Goal: Information Seeking & Learning: Learn about a topic

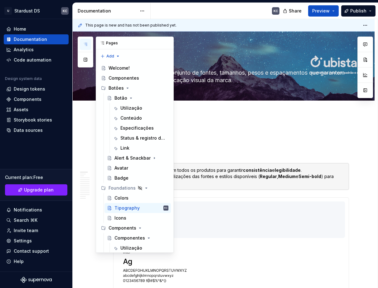
click at [85, 45] on icon "button" at bounding box center [85, 44] width 5 height 5
click at [135, 98] on div "Botão" at bounding box center [141, 98] width 54 height 9
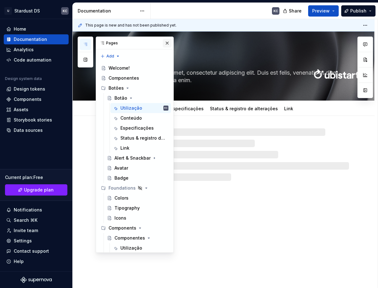
click at [163, 43] on button "button" at bounding box center [167, 43] width 9 height 9
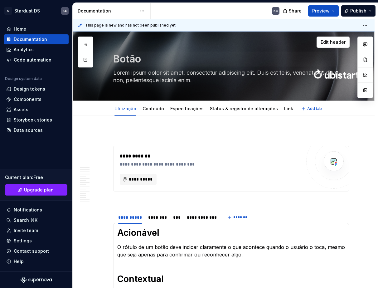
click at [321, 13] on span "Preview" at bounding box center [320, 11] width 17 height 6
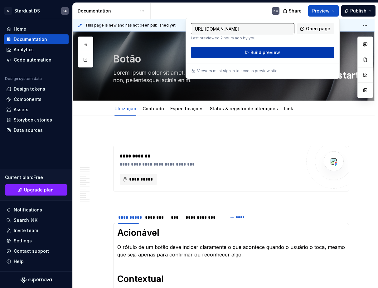
click at [282, 49] on button "Build preview" at bounding box center [262, 52] width 143 height 11
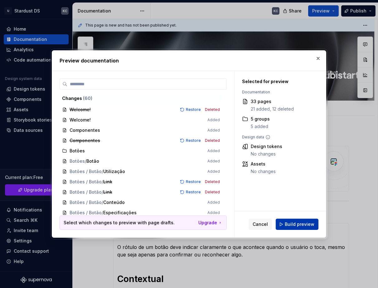
click at [307, 226] on span "Build preview" at bounding box center [300, 224] width 30 height 6
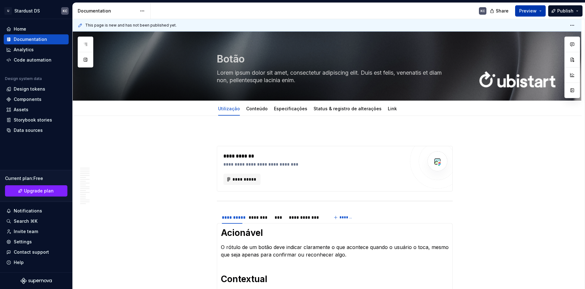
click at [378, 8] on button "Preview" at bounding box center [530, 10] width 31 height 11
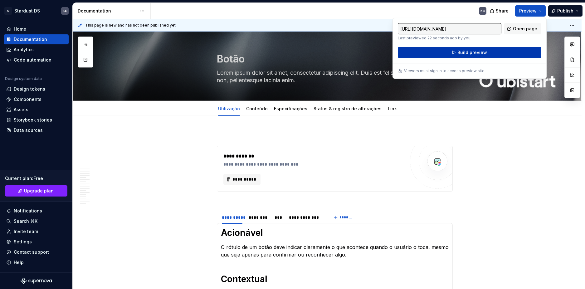
click at [378, 51] on button "Build preview" at bounding box center [469, 52] width 143 height 11
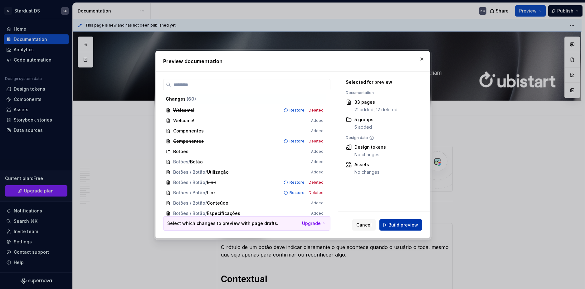
click at [378, 223] on span "Build preview" at bounding box center [403, 224] width 30 height 6
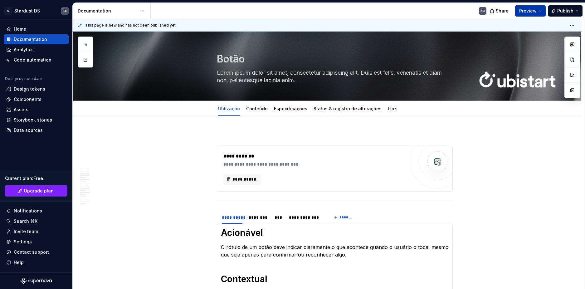
click at [378, 10] on button "Preview" at bounding box center [530, 10] width 31 height 11
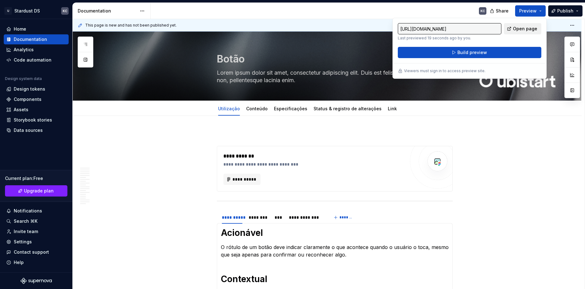
click at [378, 30] on span "Open page" at bounding box center [525, 29] width 24 height 6
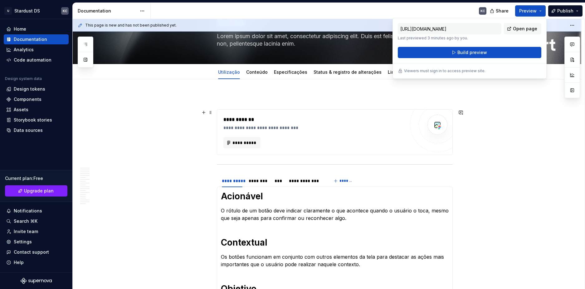
scroll to position [62, 0]
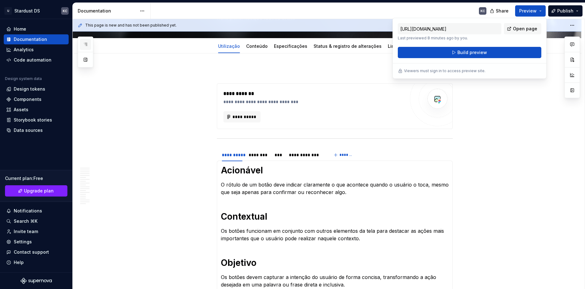
click at [80, 42] on button "button" at bounding box center [85, 44] width 11 height 11
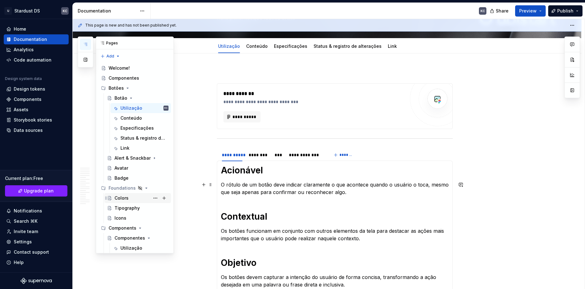
click at [127, 195] on div "Colors" at bounding box center [121, 198] width 14 height 6
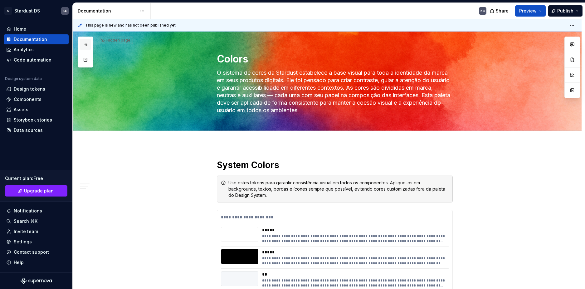
click at [85, 45] on icon "button" at bounding box center [85, 44] width 5 height 5
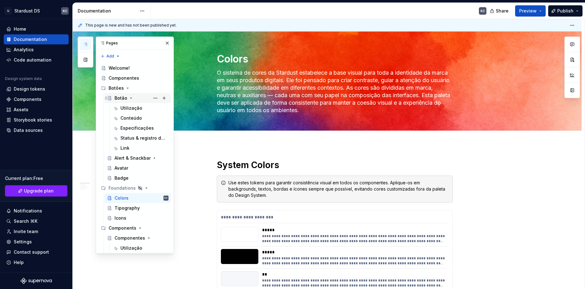
click at [118, 98] on div "Botão" at bounding box center [120, 98] width 13 height 6
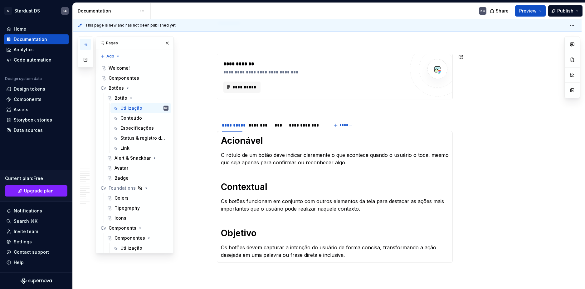
scroll to position [94, 0]
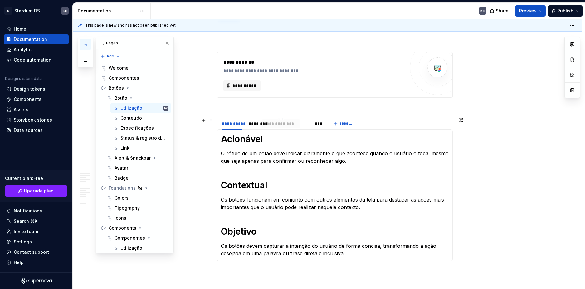
drag, startPoint x: 304, startPoint y: 125, endPoint x: 279, endPoint y: 127, distance: 25.0
click at [279, 127] on div "**********" at bounding box center [280, 123] width 39 height 9
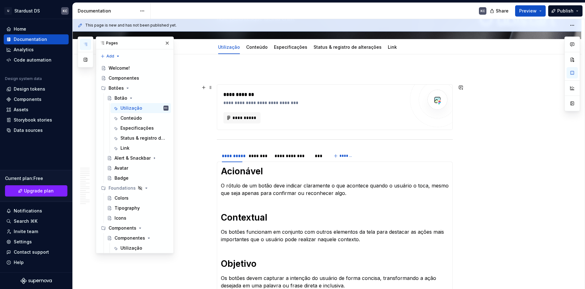
scroll to position [62, 0]
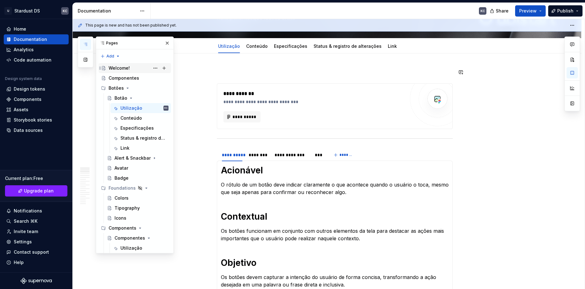
click at [125, 65] on div "Welcome!" at bounding box center [119, 68] width 21 height 6
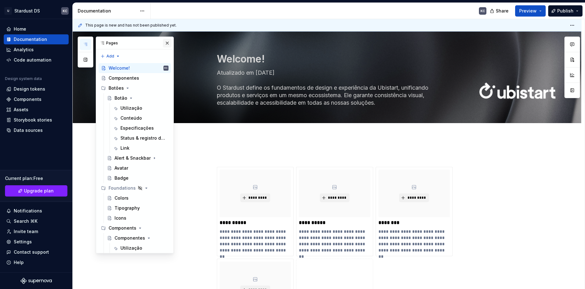
click at [165, 45] on button "button" at bounding box center [167, 43] width 9 height 9
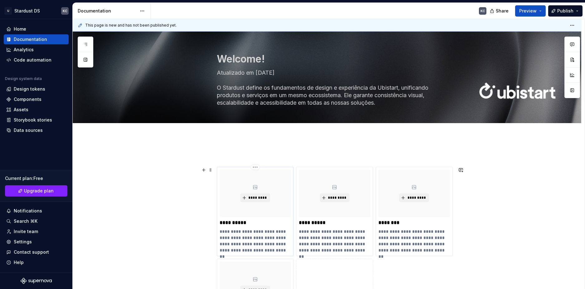
click at [227, 221] on p "**********" at bounding box center [255, 222] width 71 height 6
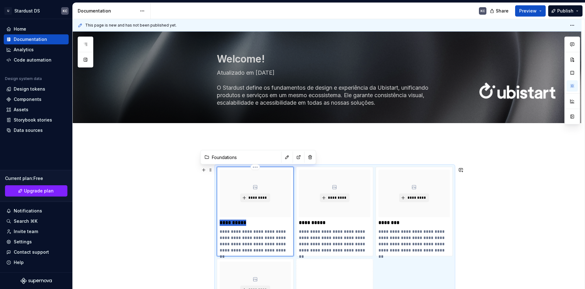
click at [223, 222] on p "**********" at bounding box center [255, 222] width 71 height 6
drag, startPoint x: 237, startPoint y: 222, endPoint x: 258, endPoint y: 222, distance: 20.9
click at [258, 222] on p "**********" at bounding box center [255, 222] width 71 height 6
type textarea "*"
click at [329, 223] on p "**********" at bounding box center [334, 222] width 71 height 6
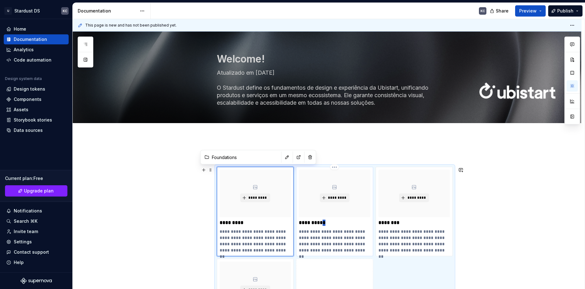
type textarea "*"
type input "Documentation Root / Componentes"
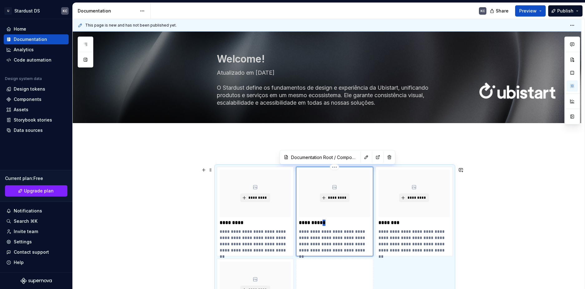
type textarea "*"
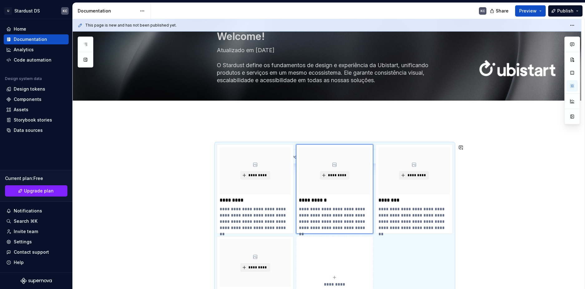
scroll to position [31, 0]
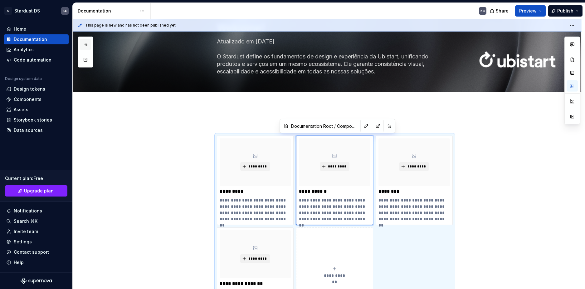
click at [85, 42] on icon "button" at bounding box center [85, 44] width 5 height 5
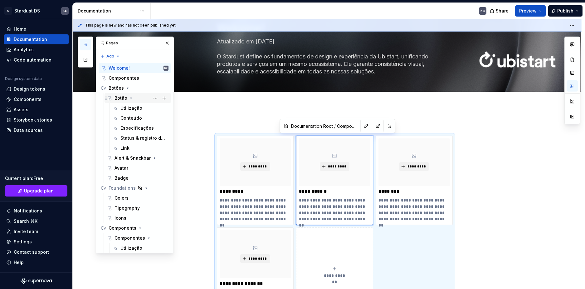
click at [133, 95] on div "Botão" at bounding box center [141, 98] width 54 height 9
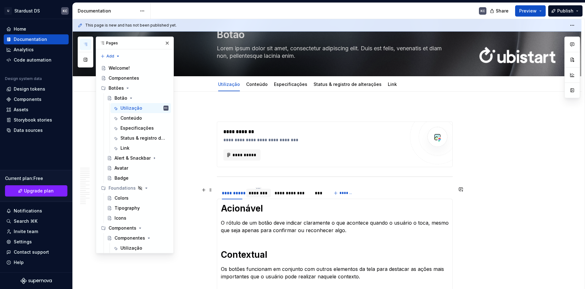
scroll to position [62, 0]
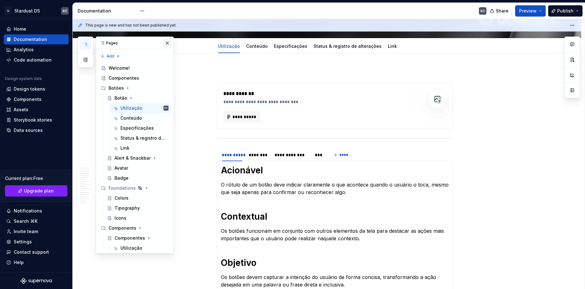
click at [163, 43] on button "button" at bounding box center [167, 43] width 9 height 9
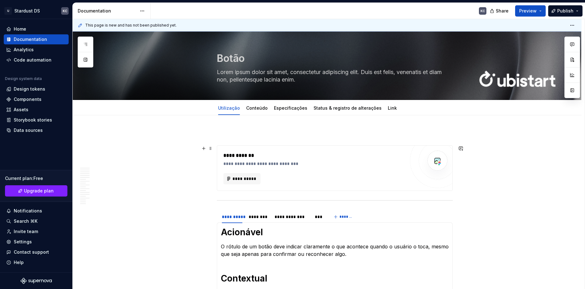
scroll to position [0, 0]
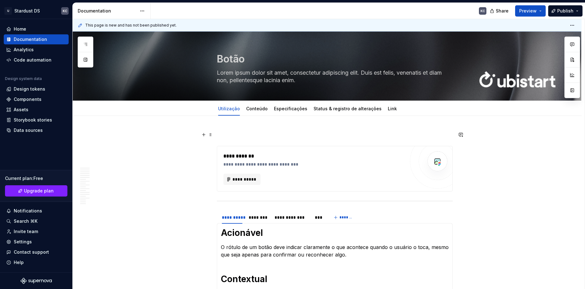
click at [228, 131] on p at bounding box center [335, 134] width 236 height 7
type textarea "*"
